Goal: Browse casually: Explore the website without a specific task or goal

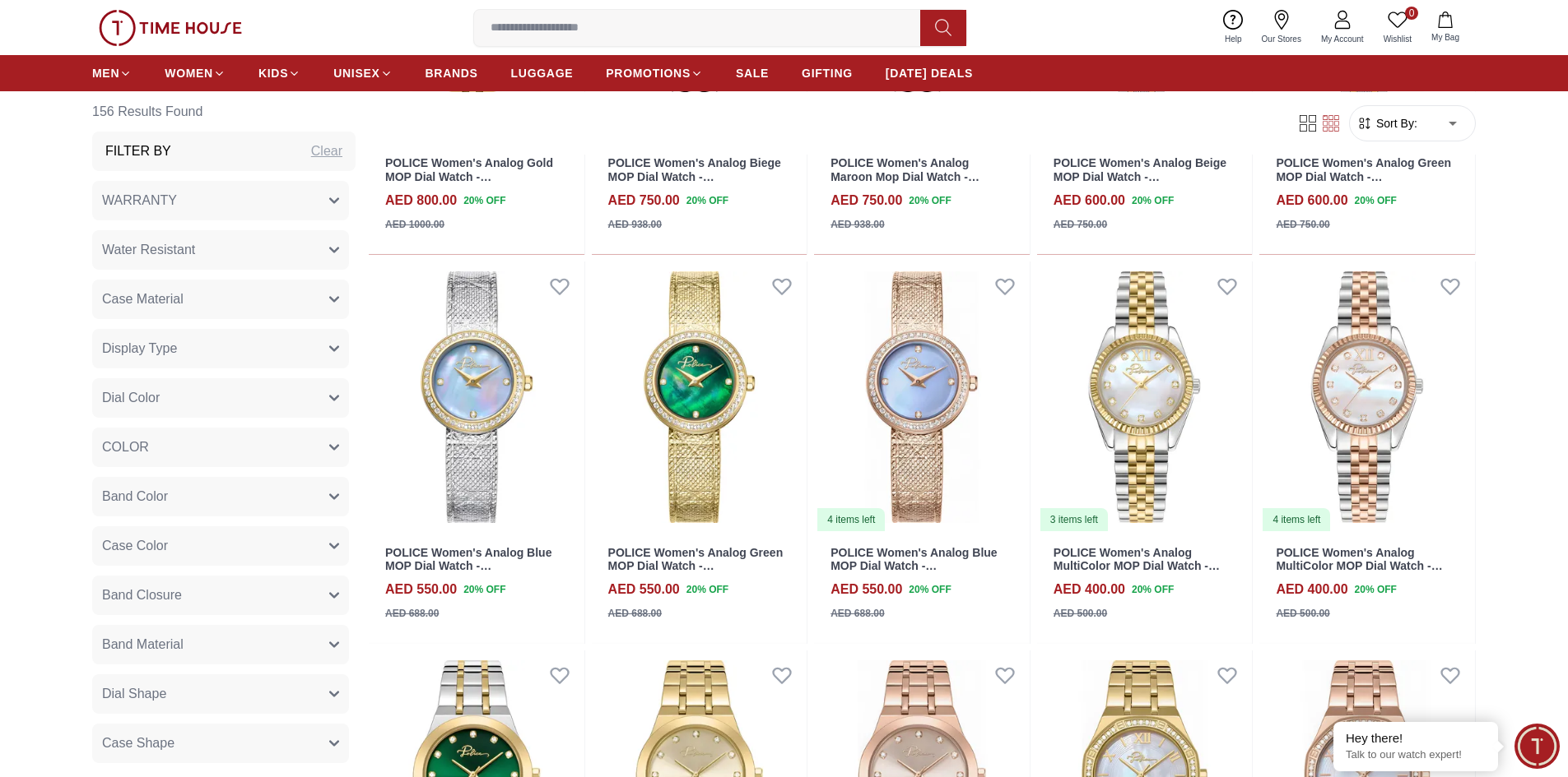
scroll to position [1480, 0]
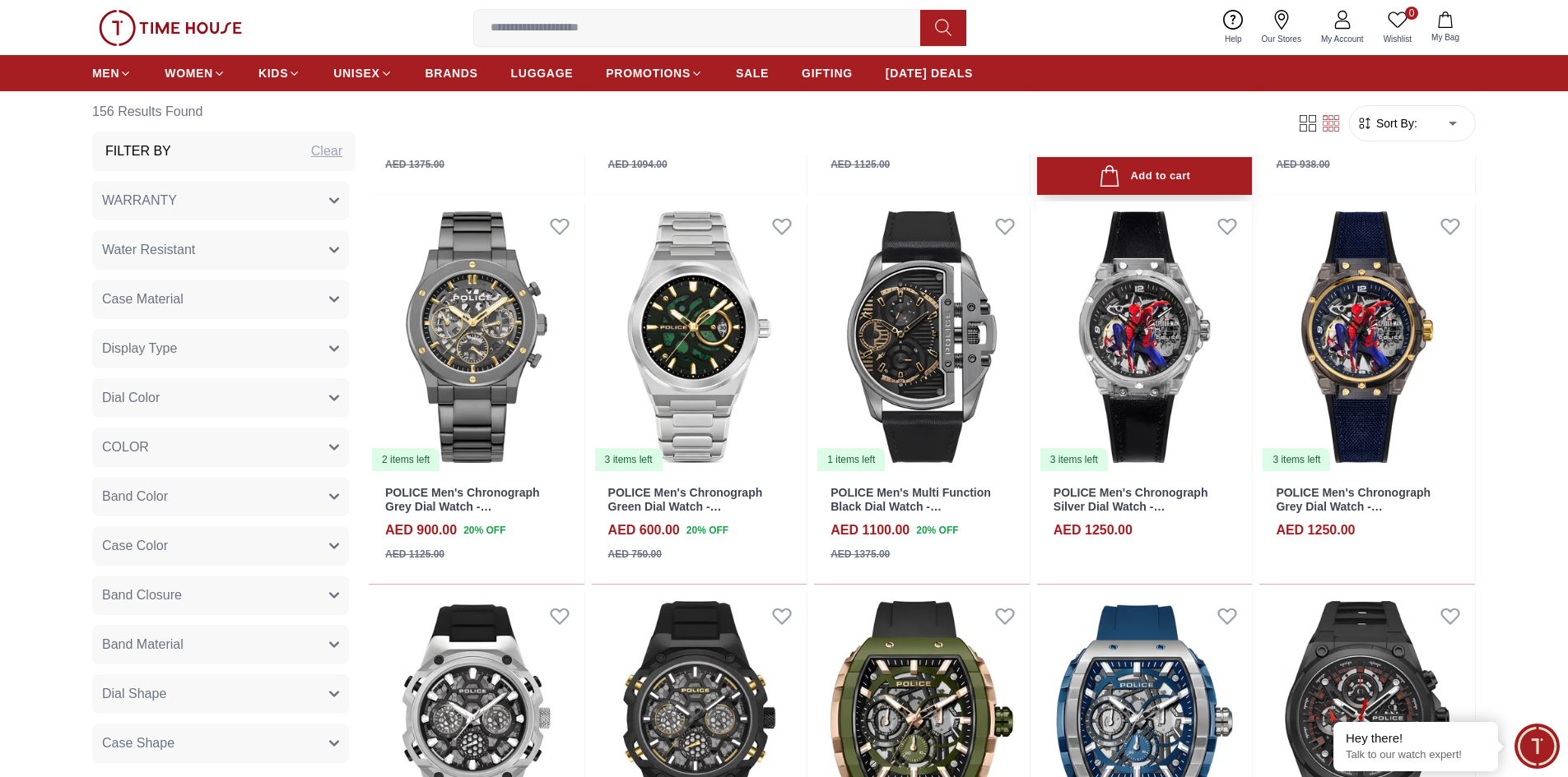
scroll to position [2962, 0]
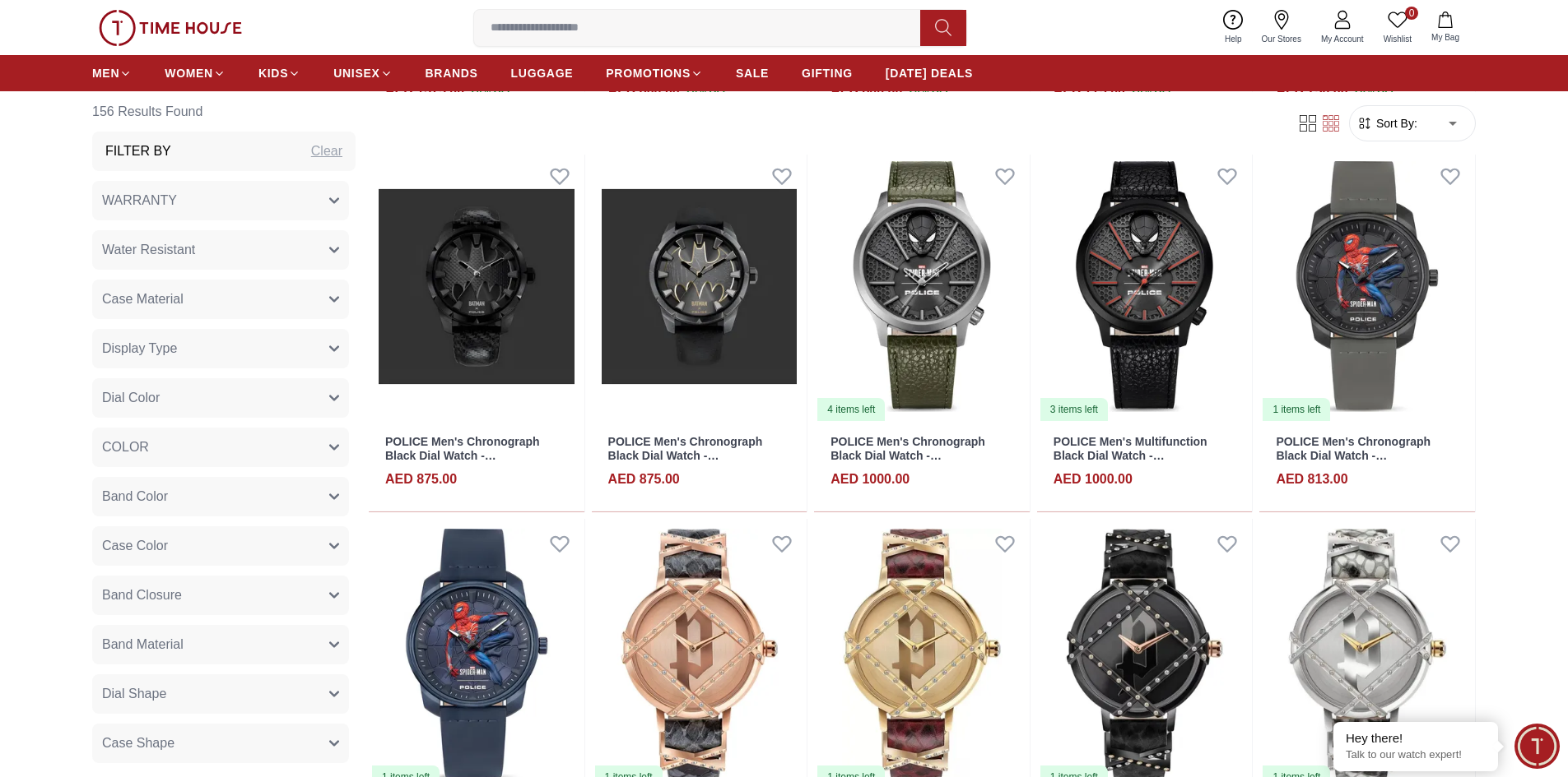
scroll to position [4771, 0]
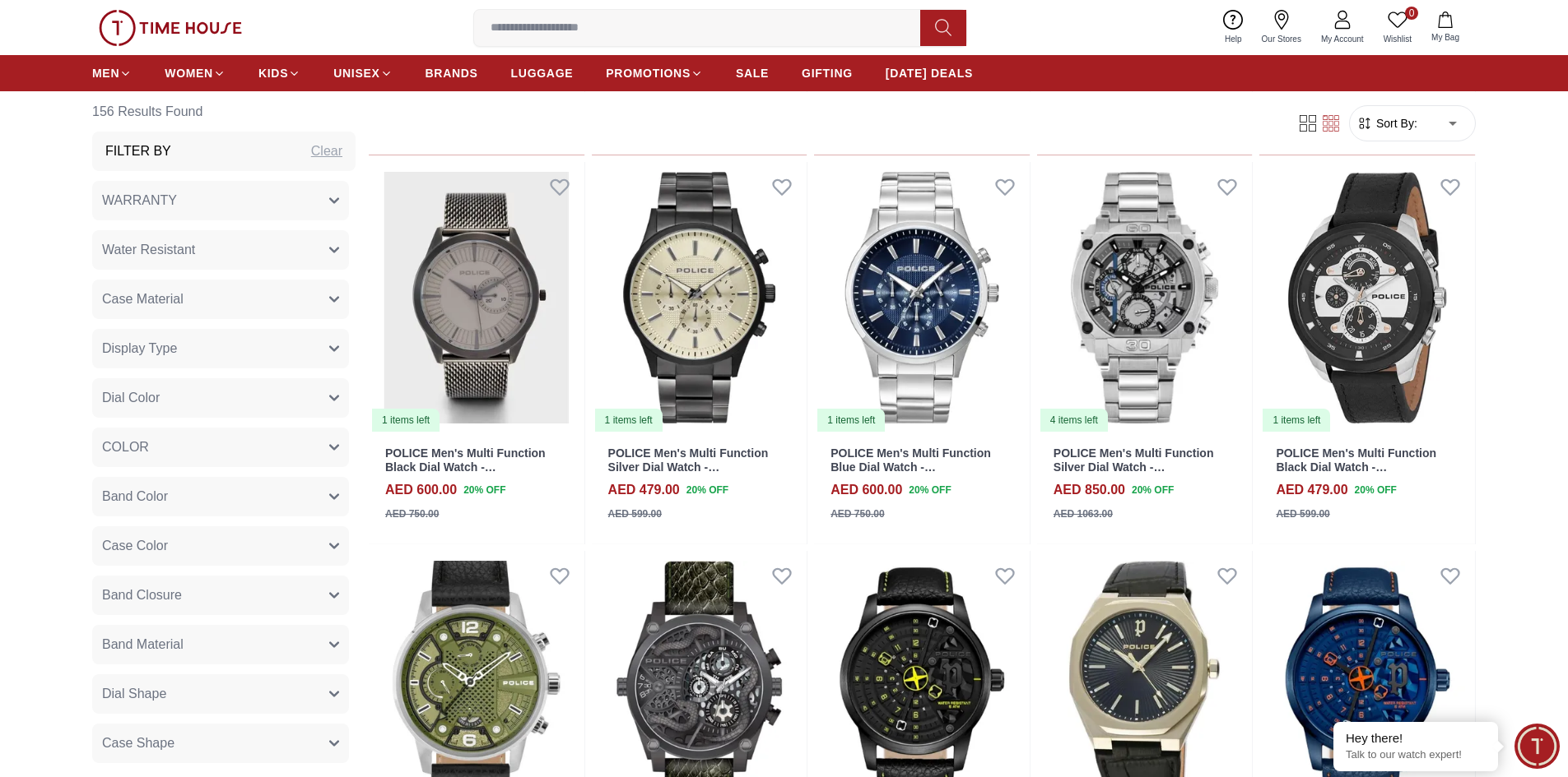
scroll to position [6252, 0]
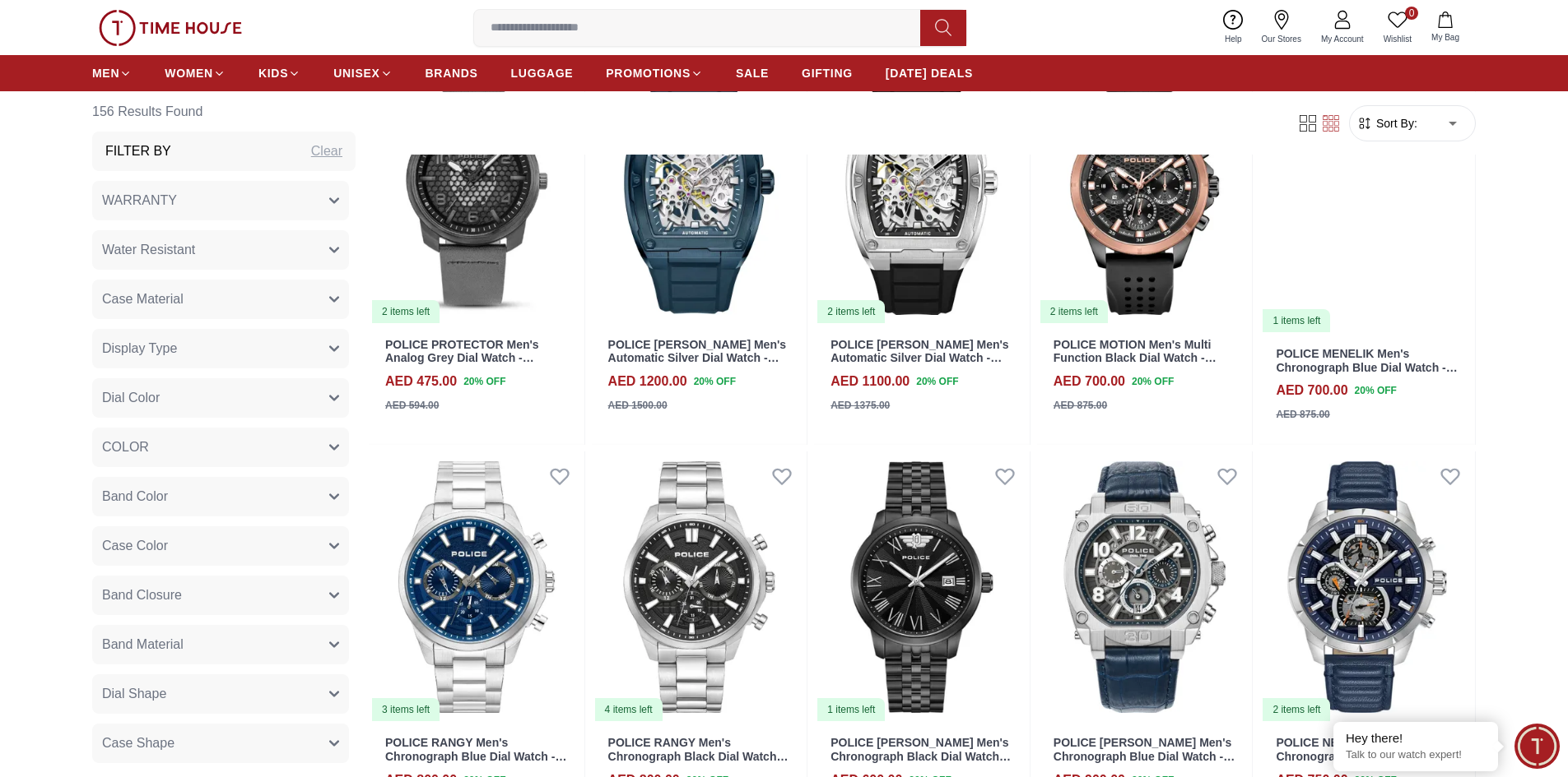
scroll to position [7897, 0]
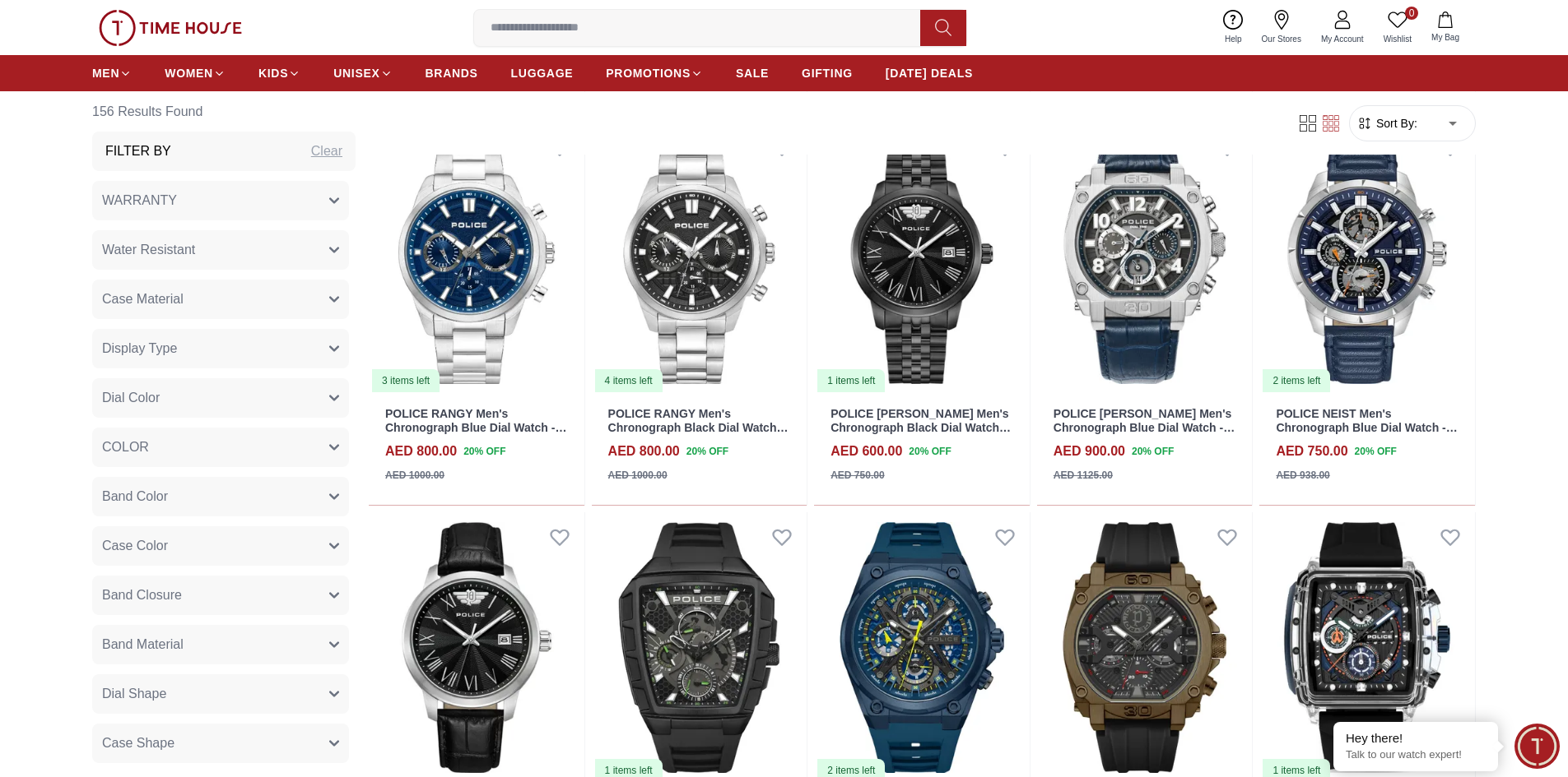
scroll to position [8226, 0]
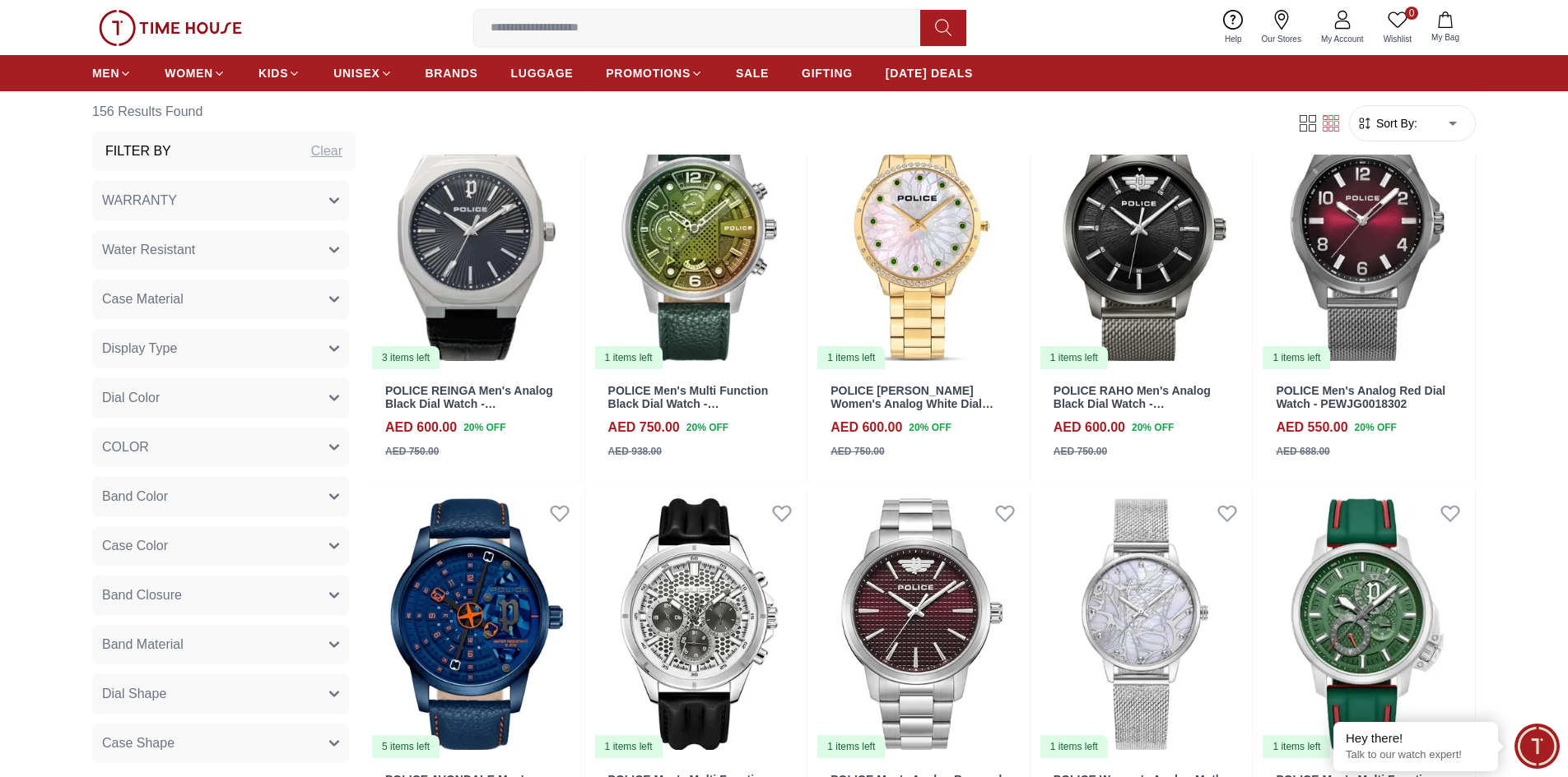
scroll to position [11214, 0]
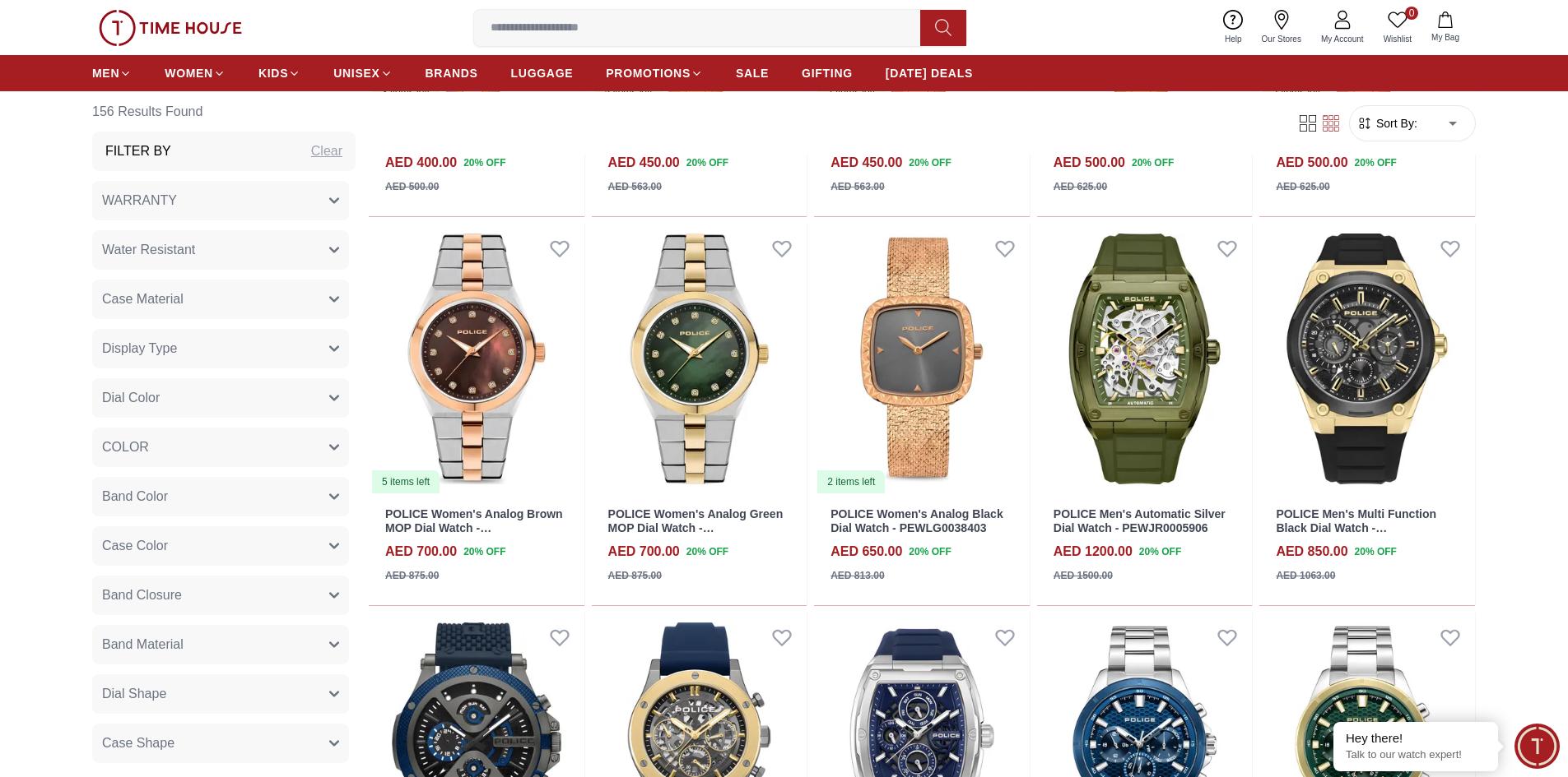
scroll to position [1810, 0]
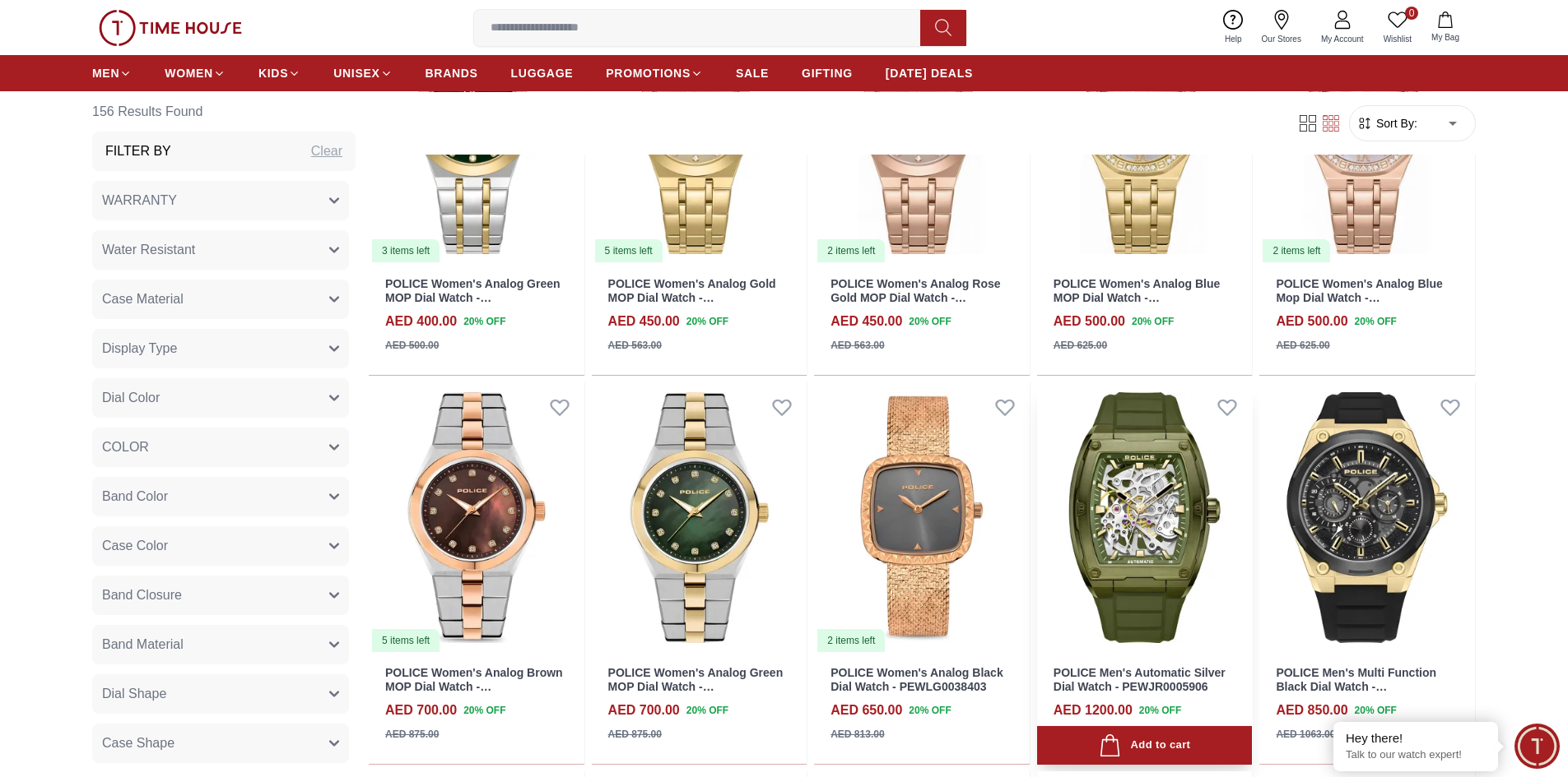
click at [1106, 458] on img at bounding box center [1144, 519] width 216 height 272
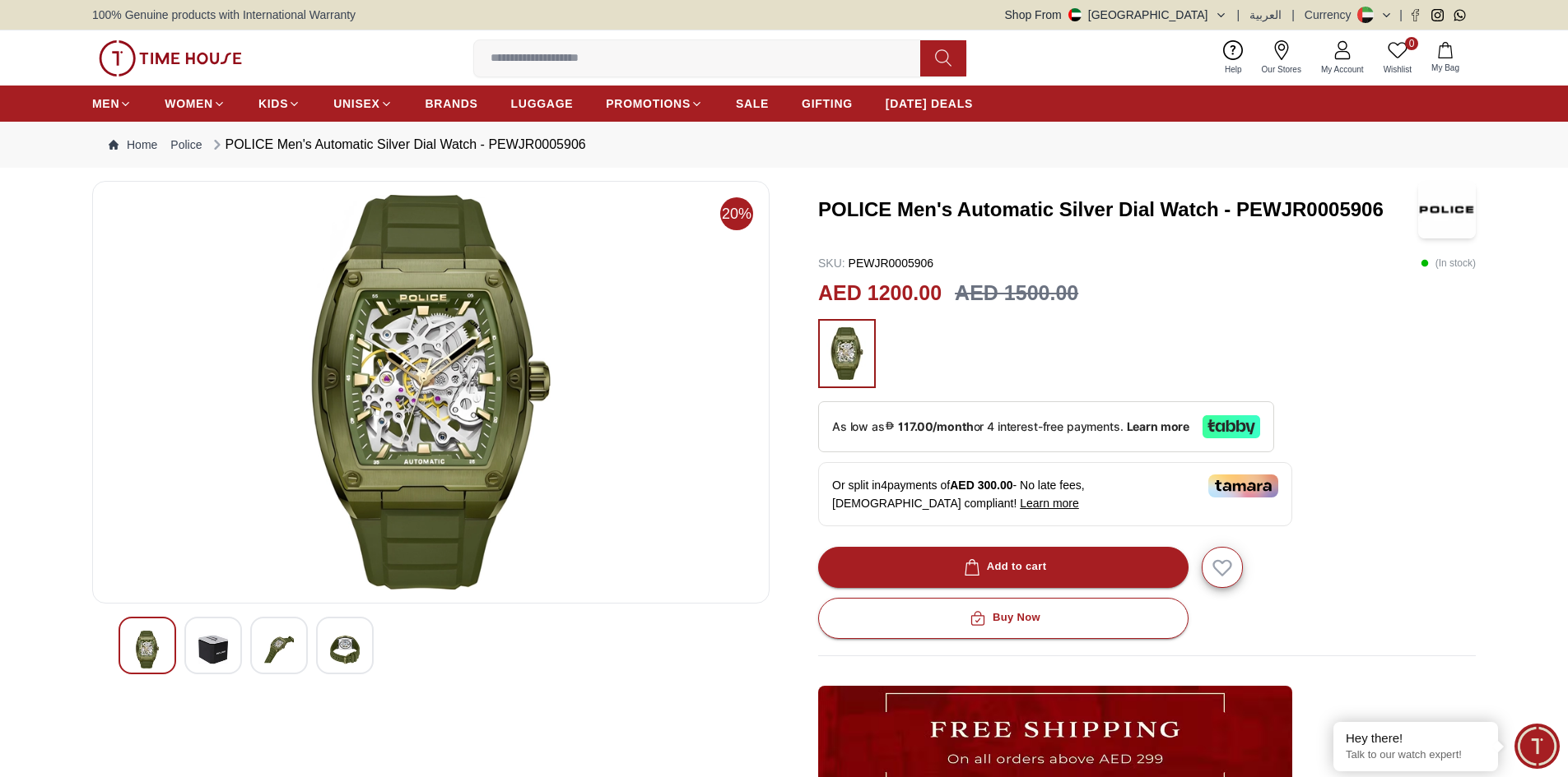
click at [290, 653] on img at bounding box center [278, 650] width 29 height 38
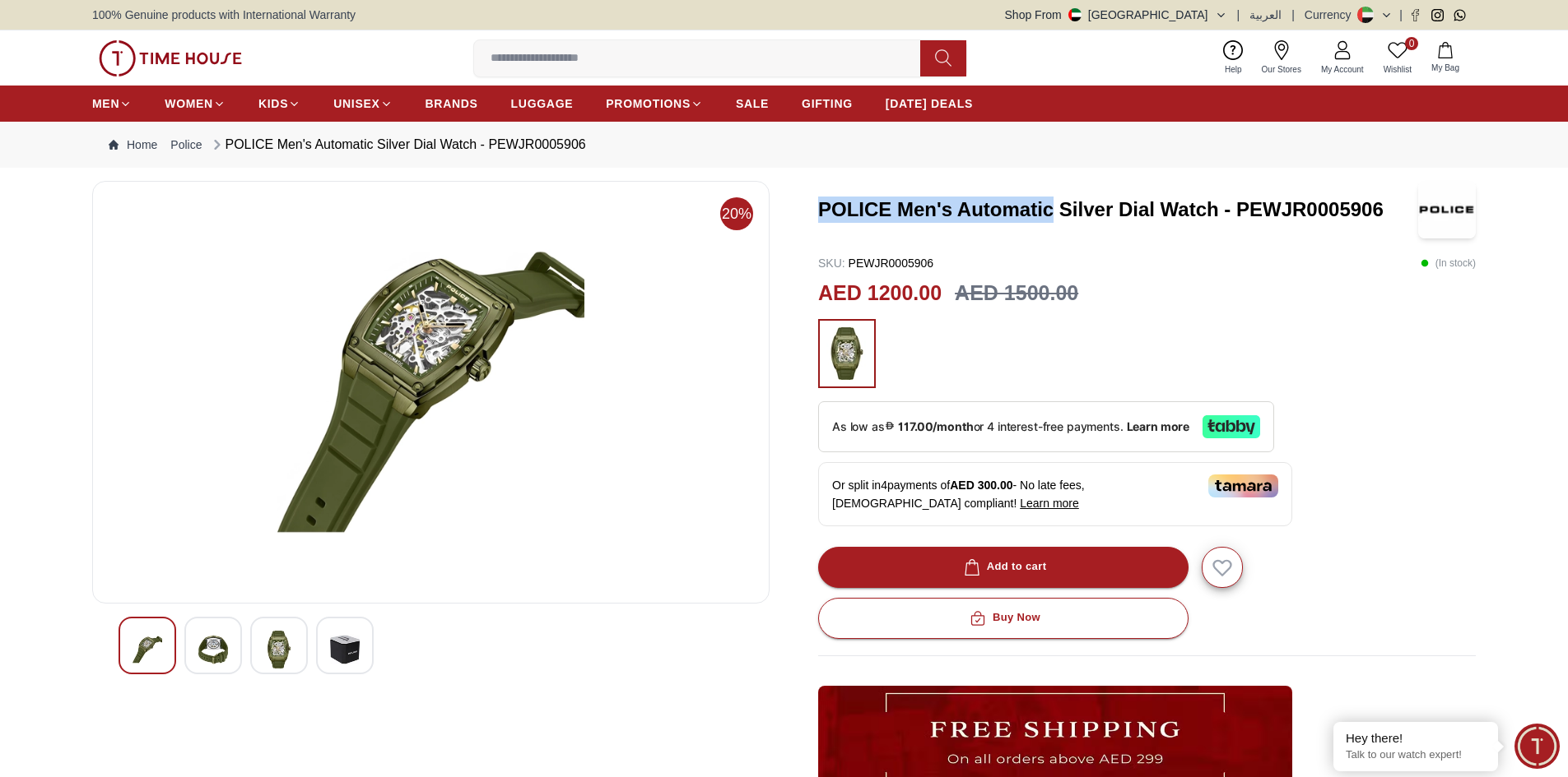
drag, startPoint x: 812, startPoint y: 205, endPoint x: 1051, endPoint y: 209, distance: 239.0
click at [1051, 209] on div "20% POLICE Men's Automatic Silver Dial Watch - PEWJR0005906 SKU : PEWJR0005906 …" at bounding box center [784, 590] width 1383 height 818
copy h3 "POLICE Men's Automatic"
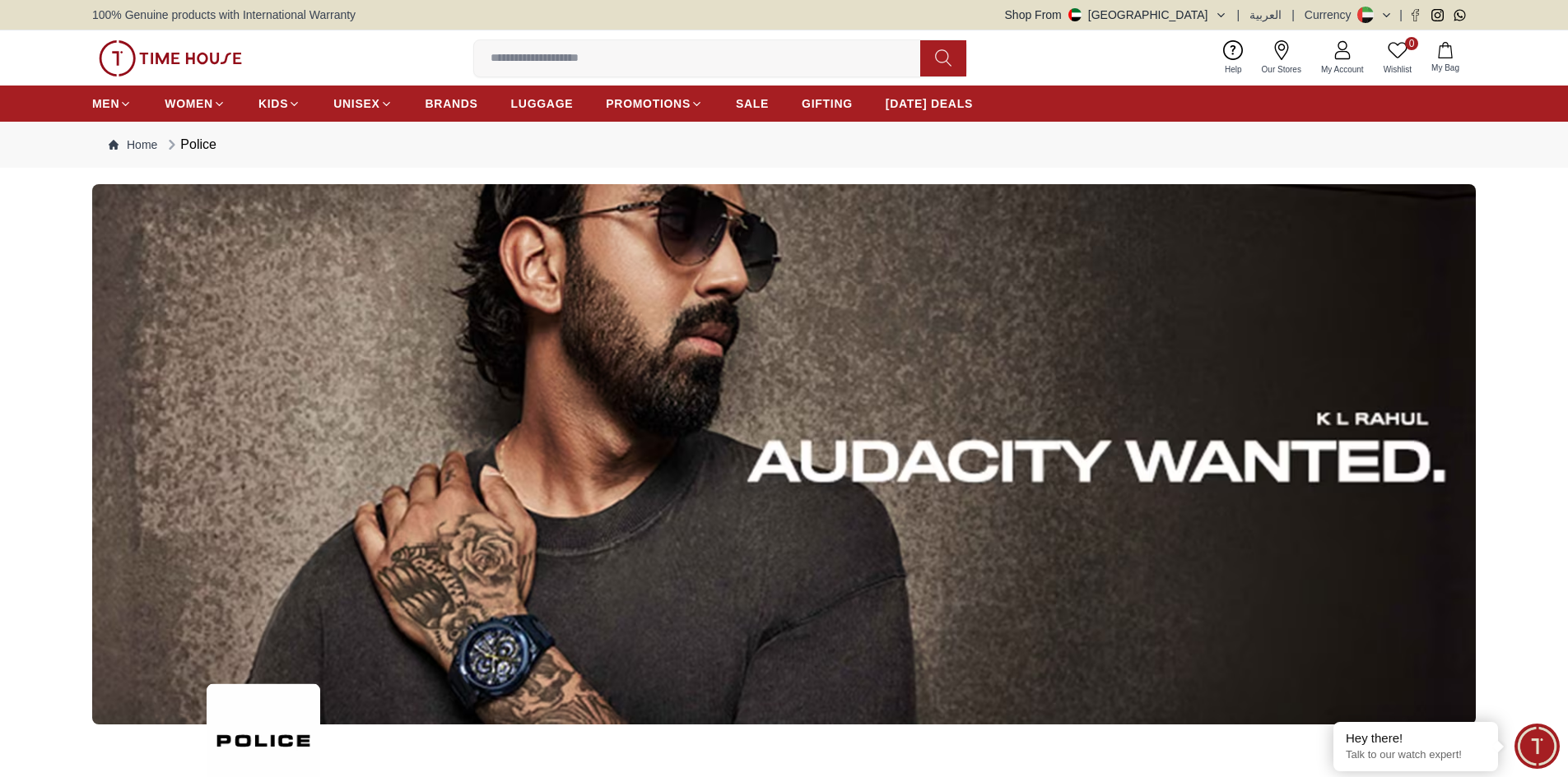
scroll to position [1810, 0]
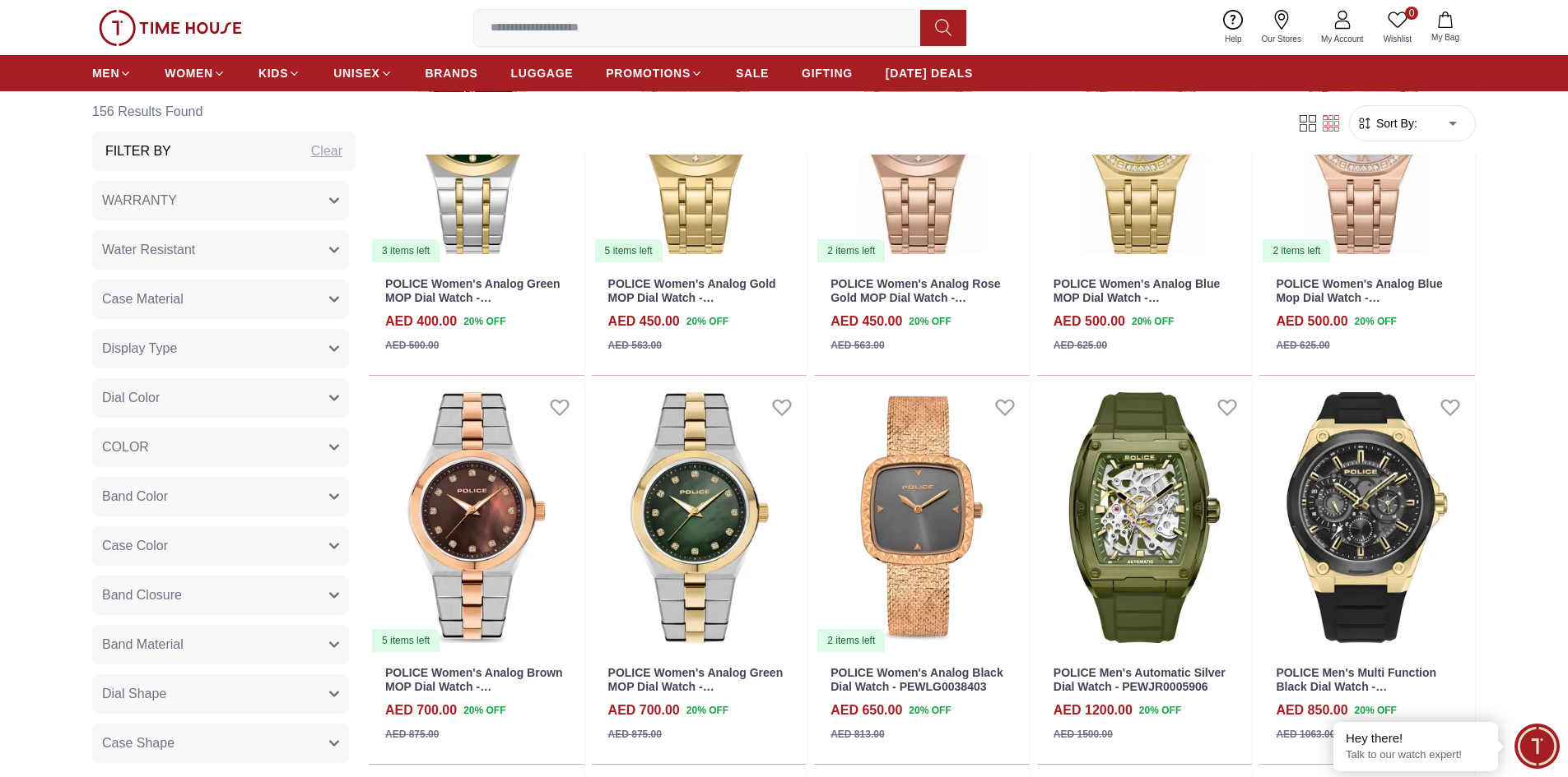
scroll to position [11516, 0]
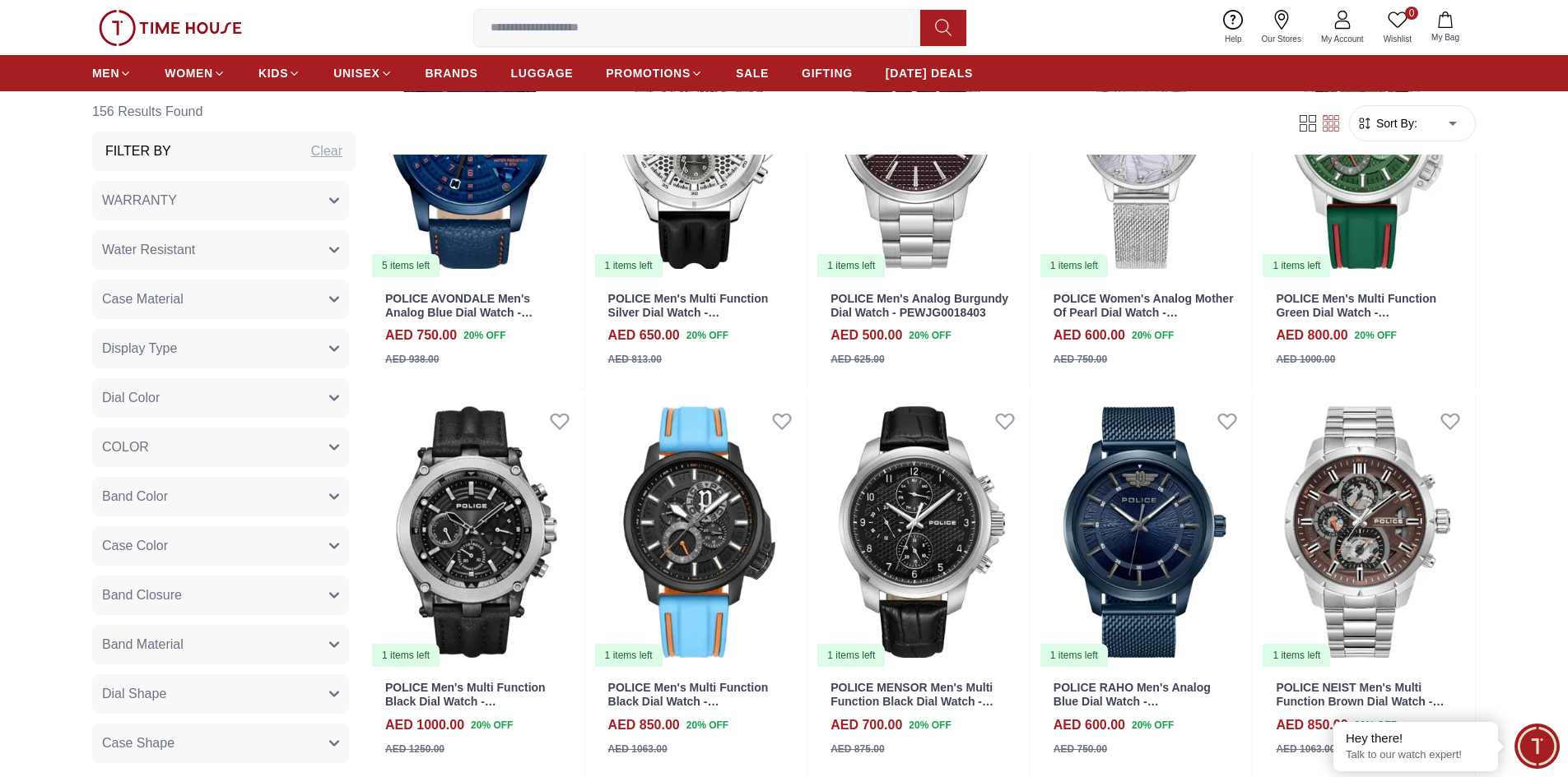
scroll to position [9637, 0]
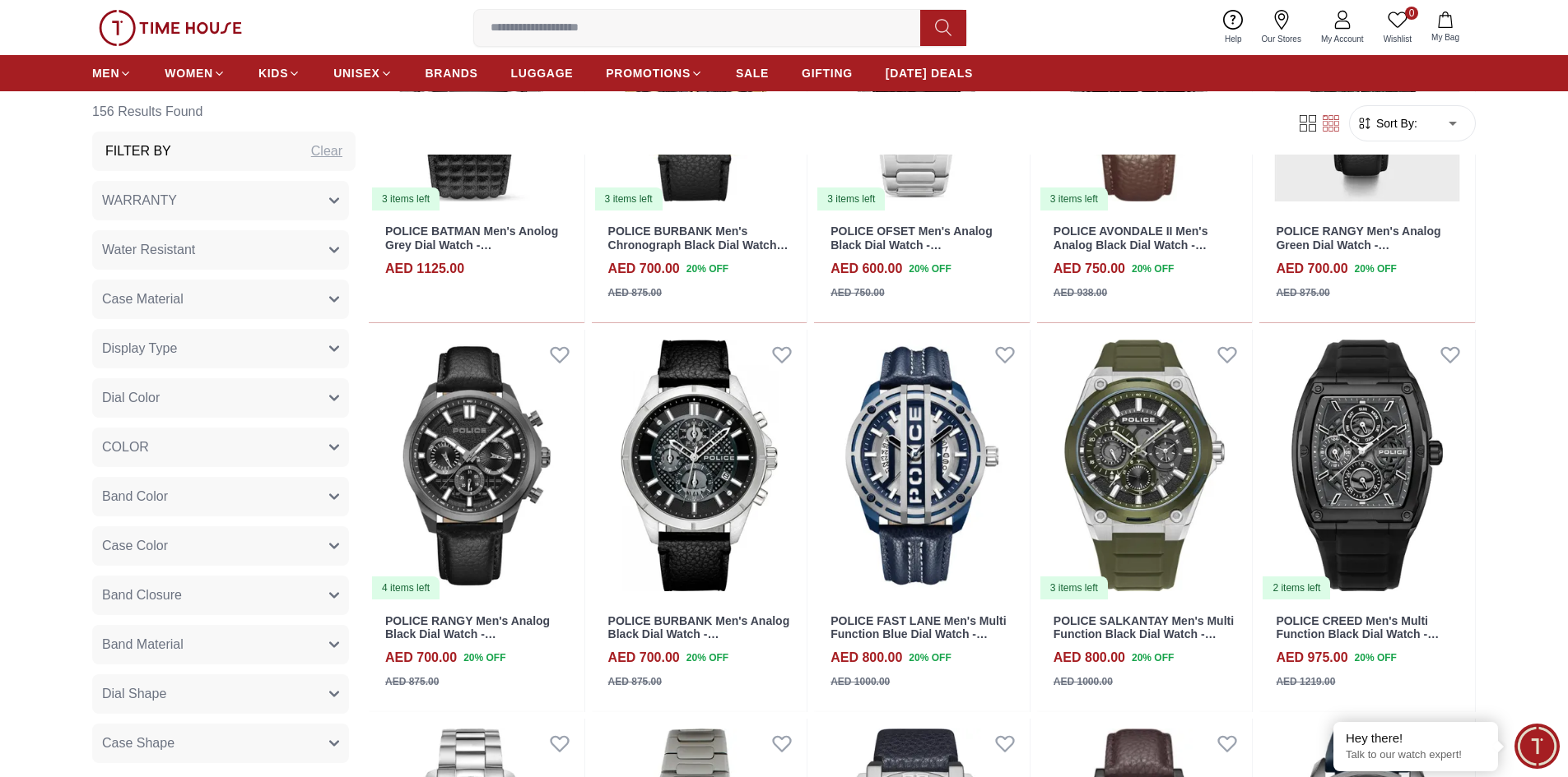
scroll to position [8226, 0]
